Goal: Task Accomplishment & Management: Manage account settings

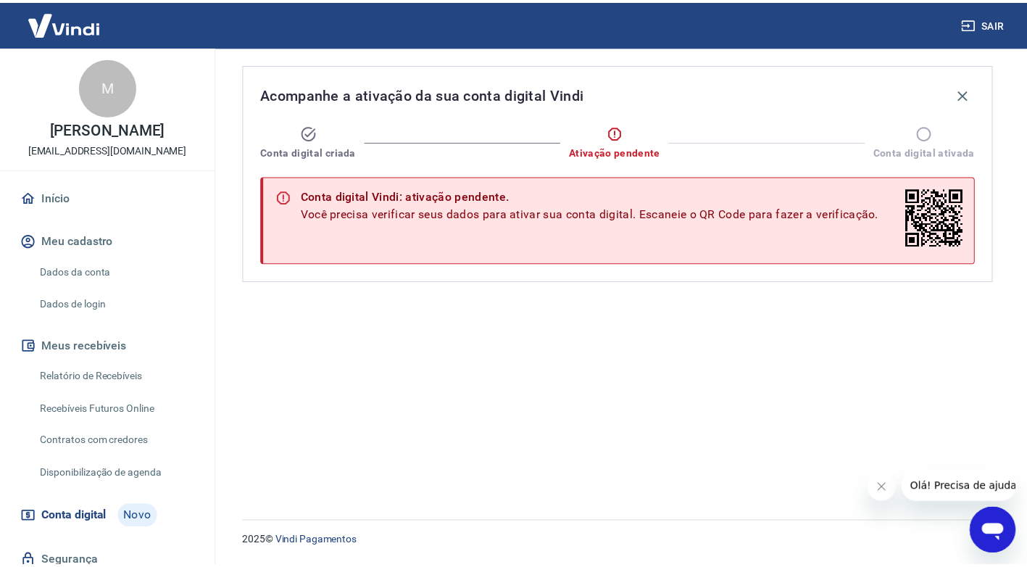
scroll to position [70, 0]
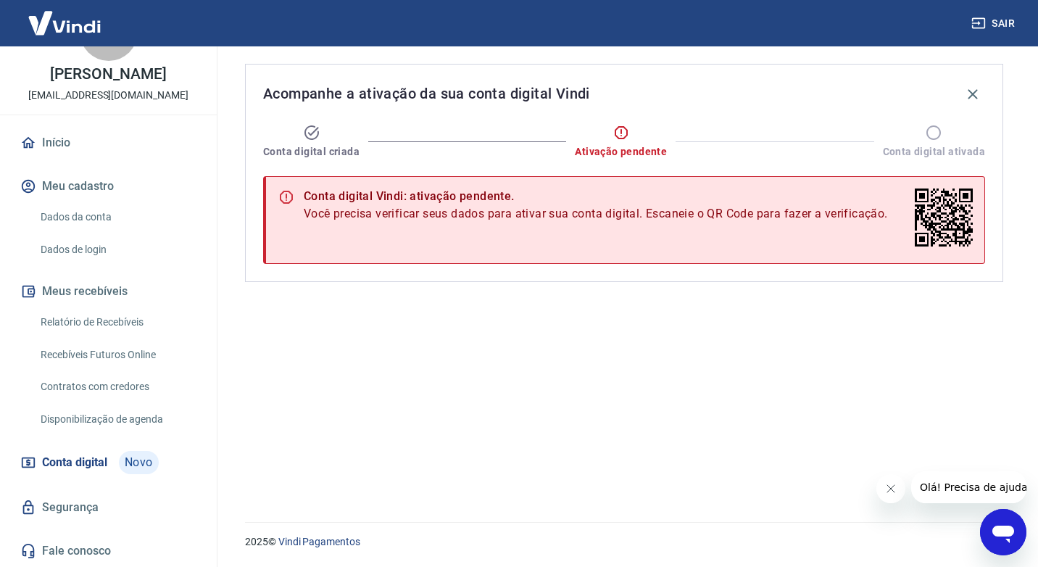
click at [99, 220] on link "Dados da conta" at bounding box center [117, 217] width 164 height 30
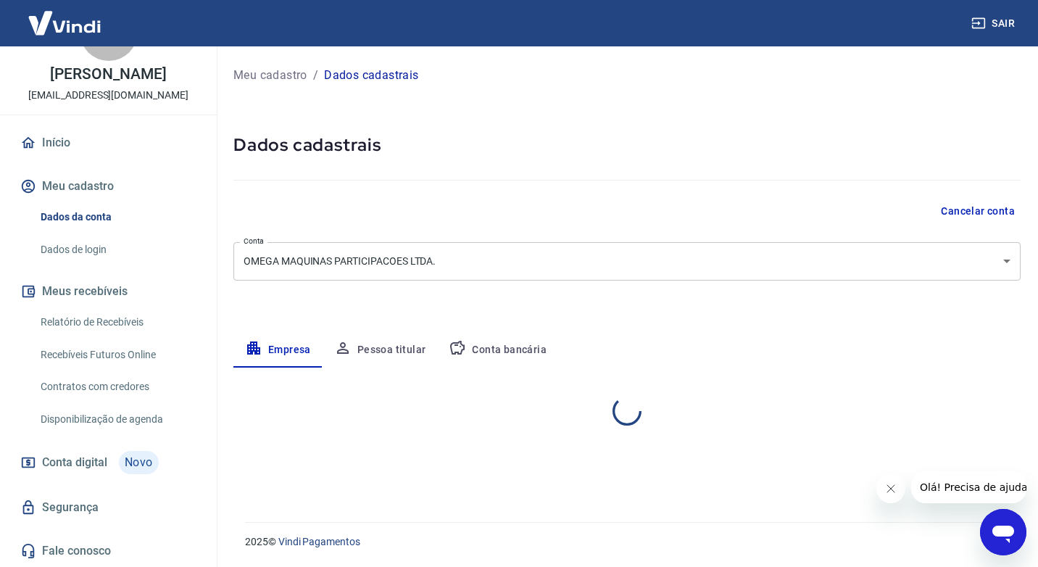
select select "RJ"
select select "business"
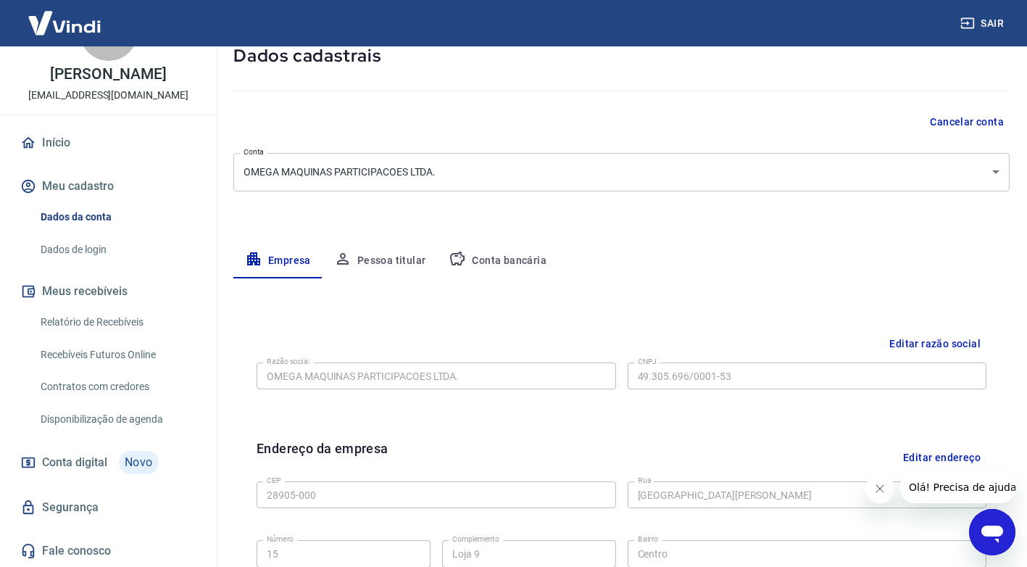
scroll to position [217, 0]
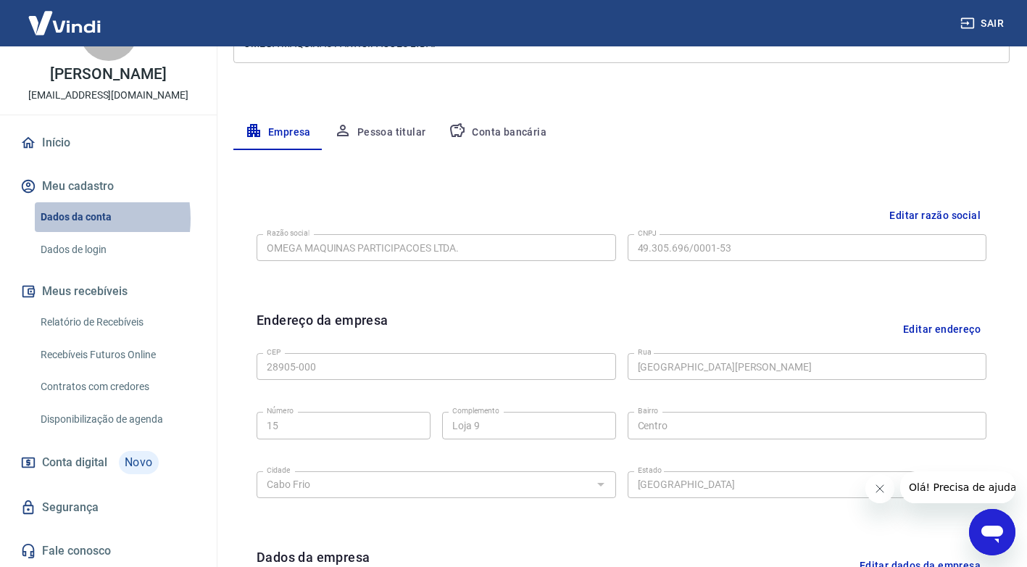
click at [63, 218] on link "Dados da conta" at bounding box center [117, 217] width 164 height 30
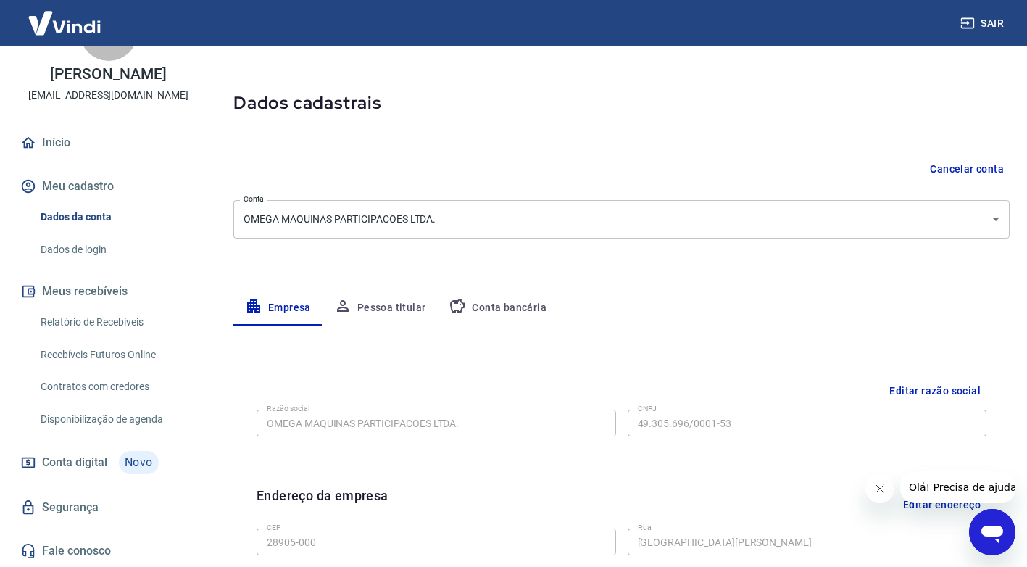
scroll to position [0, 0]
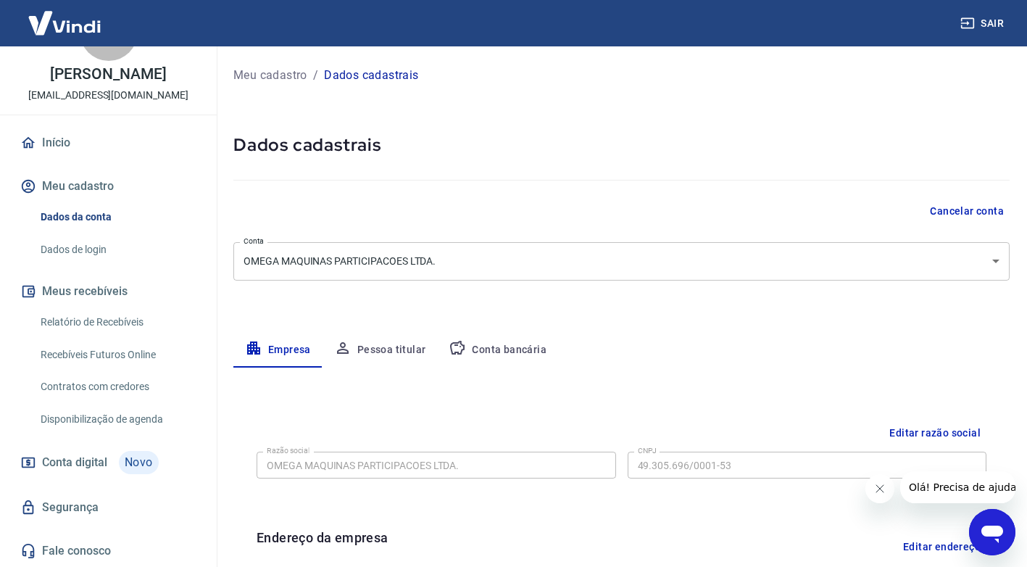
click at [79, 187] on button "Meu cadastro" at bounding box center [108, 186] width 182 height 32
click at [143, 353] on link "Recebíveis Futuros Online" at bounding box center [117, 355] width 164 height 30
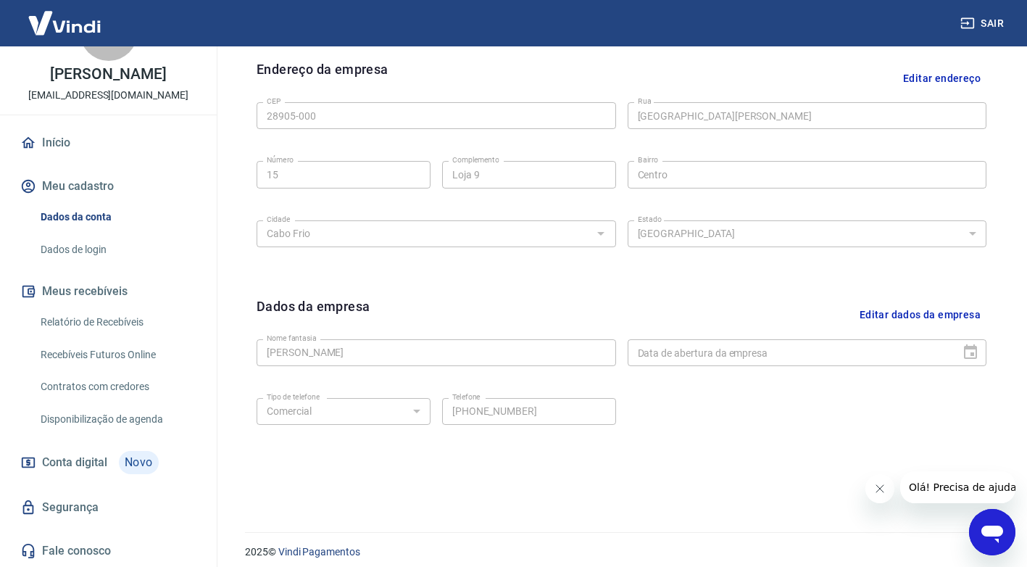
scroll to position [478, 0]
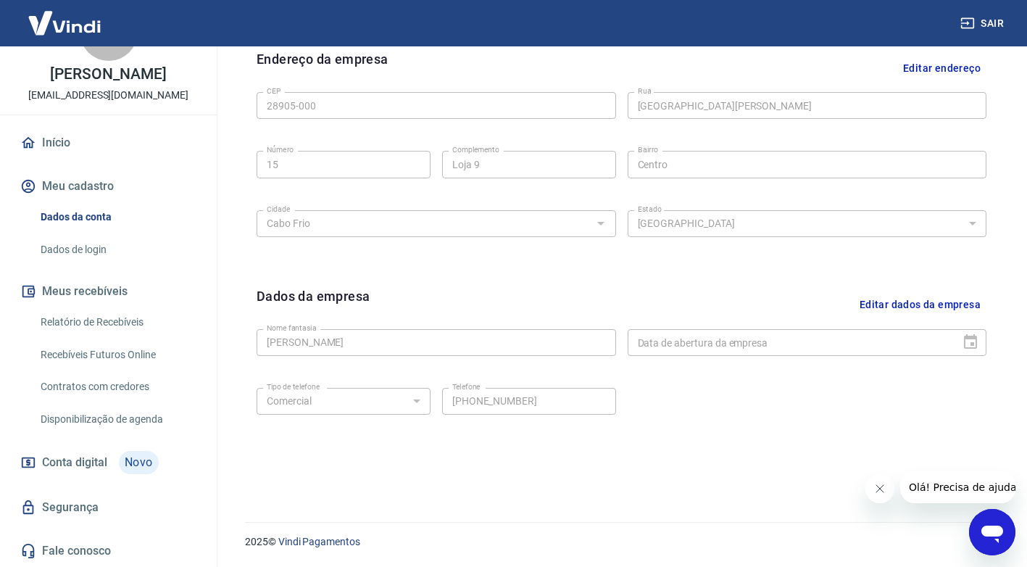
click at [104, 317] on link "Relatório de Recebíveis" at bounding box center [117, 322] width 164 height 30
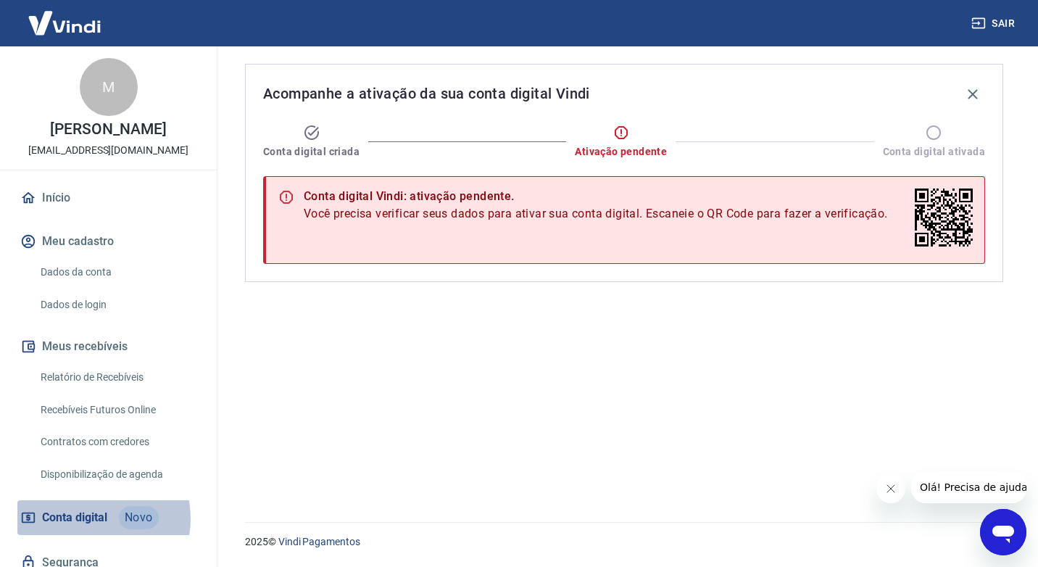
click at [85, 527] on span "Conta digital" at bounding box center [74, 517] width 65 height 20
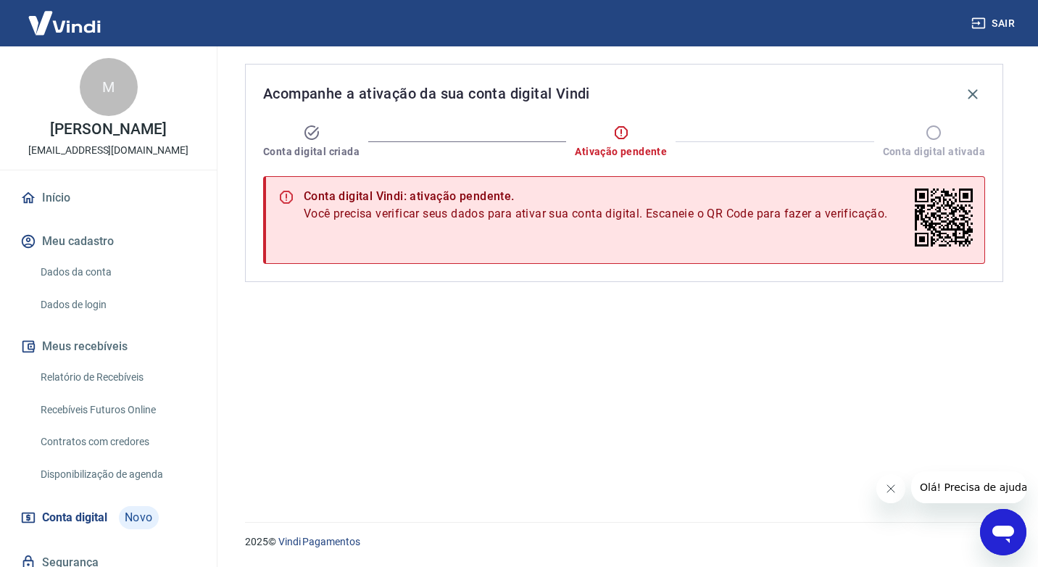
click at [132, 529] on span "Novo" at bounding box center [139, 517] width 40 height 23
click at [940, 153] on span "Conta digital ativada" at bounding box center [933, 151] width 102 height 14
click at [59, 214] on link "Início" at bounding box center [108, 198] width 182 height 32
